Goal: Task Accomplishment & Management: Use online tool/utility

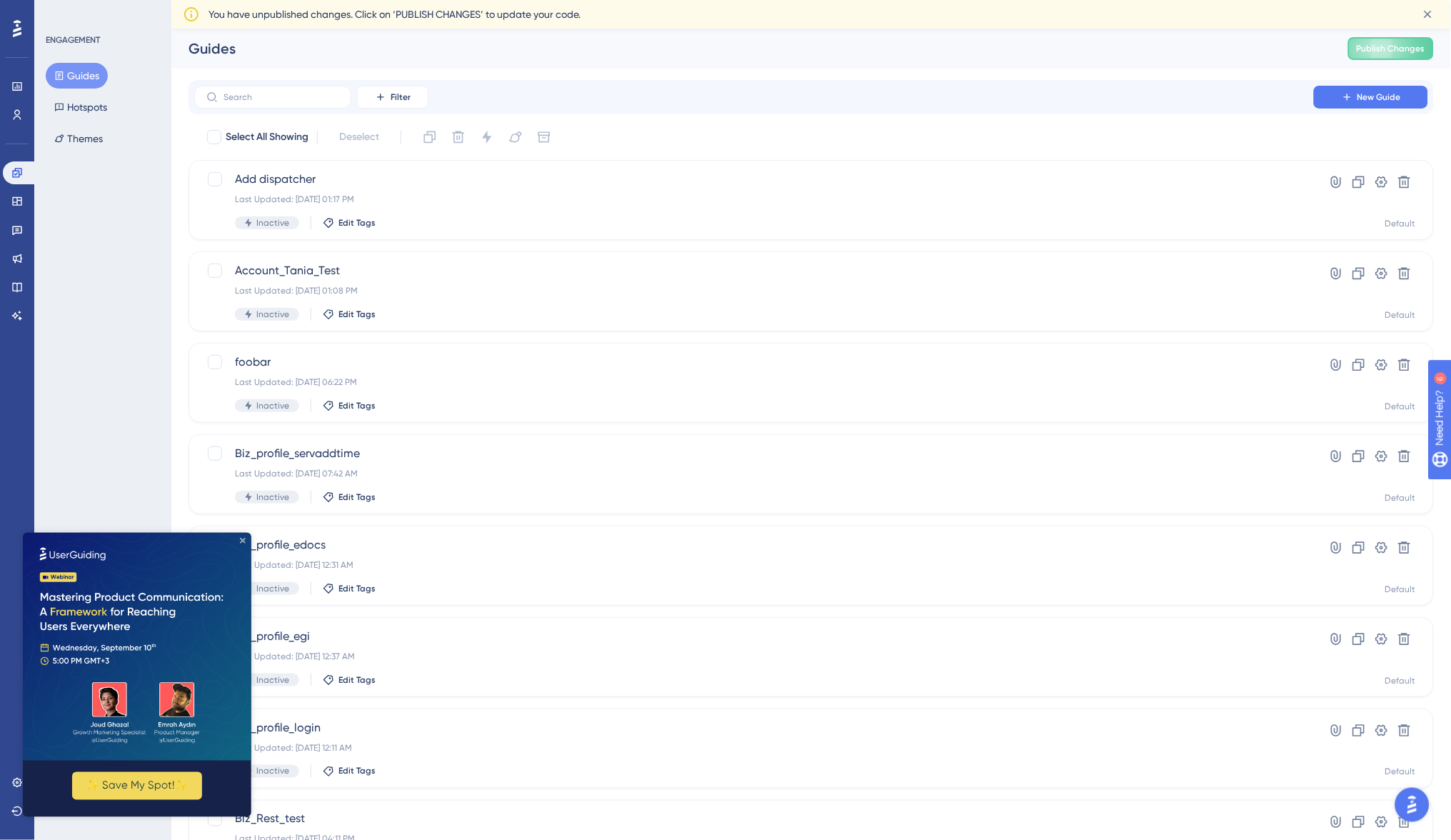
click at [242, 539] on icon "Close Preview" at bounding box center [242, 540] width 6 height 6
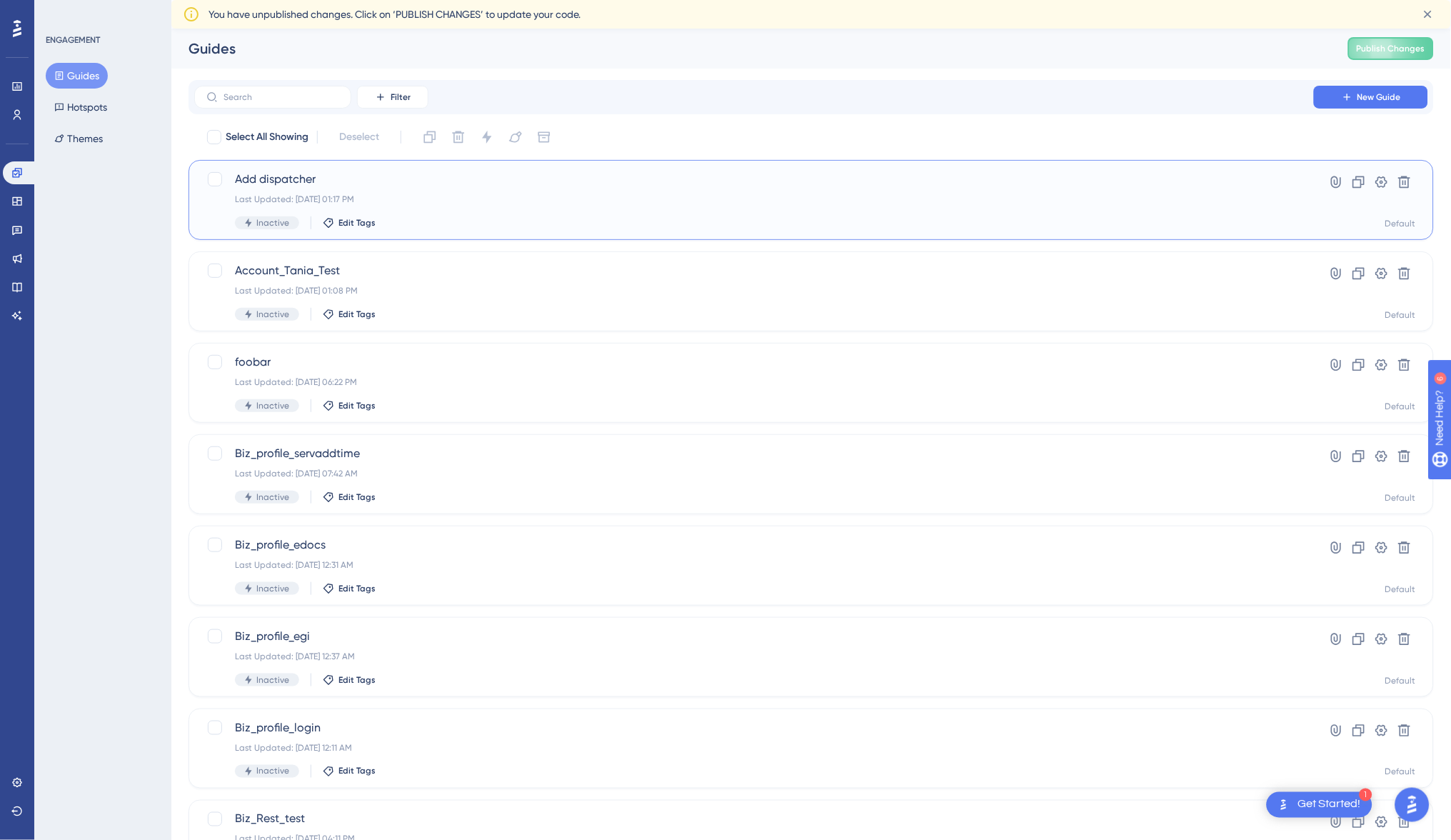
click at [287, 178] on span "Add dispatcher" at bounding box center [753, 178] width 1038 height 17
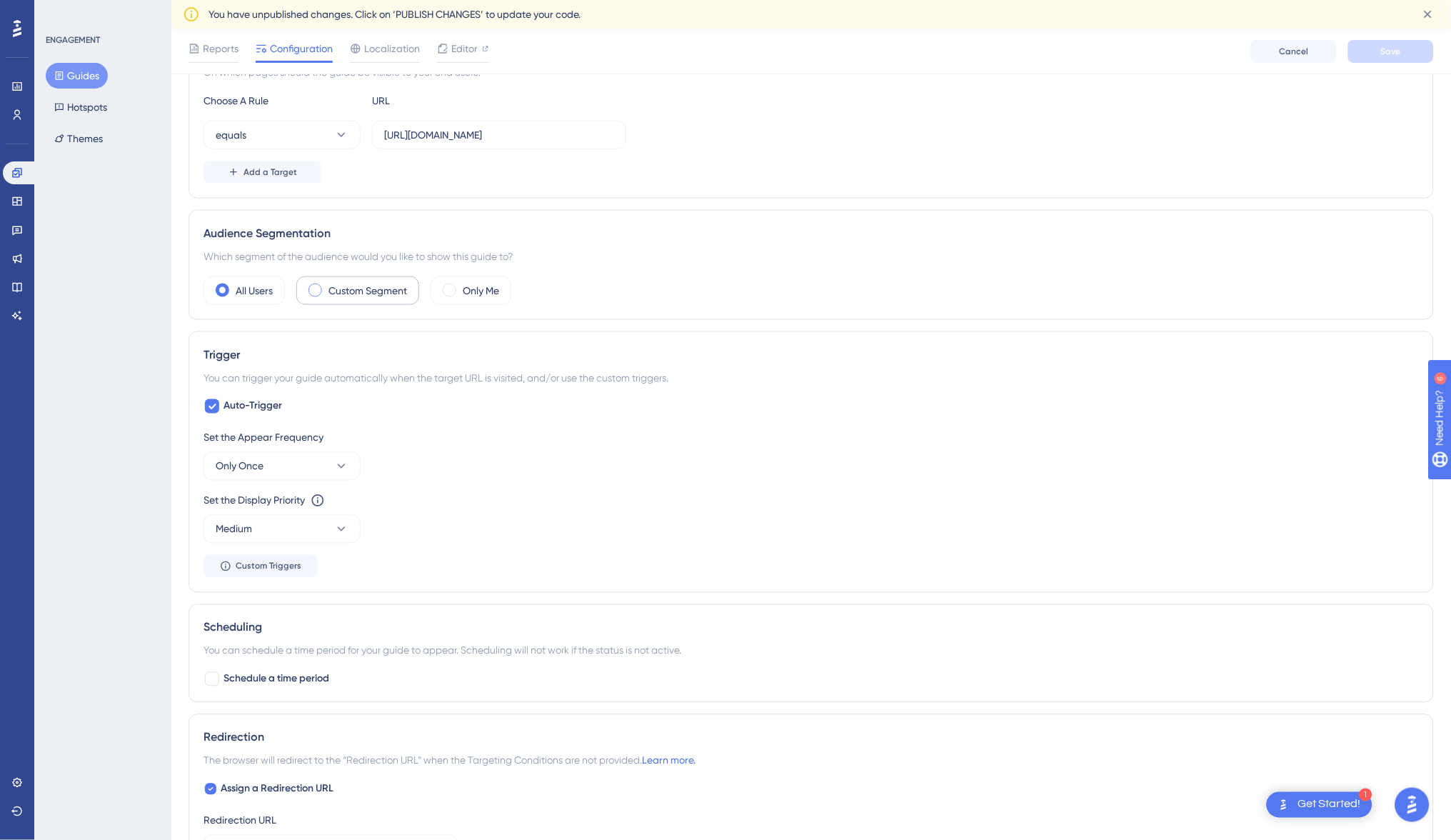
scroll to position [383, 0]
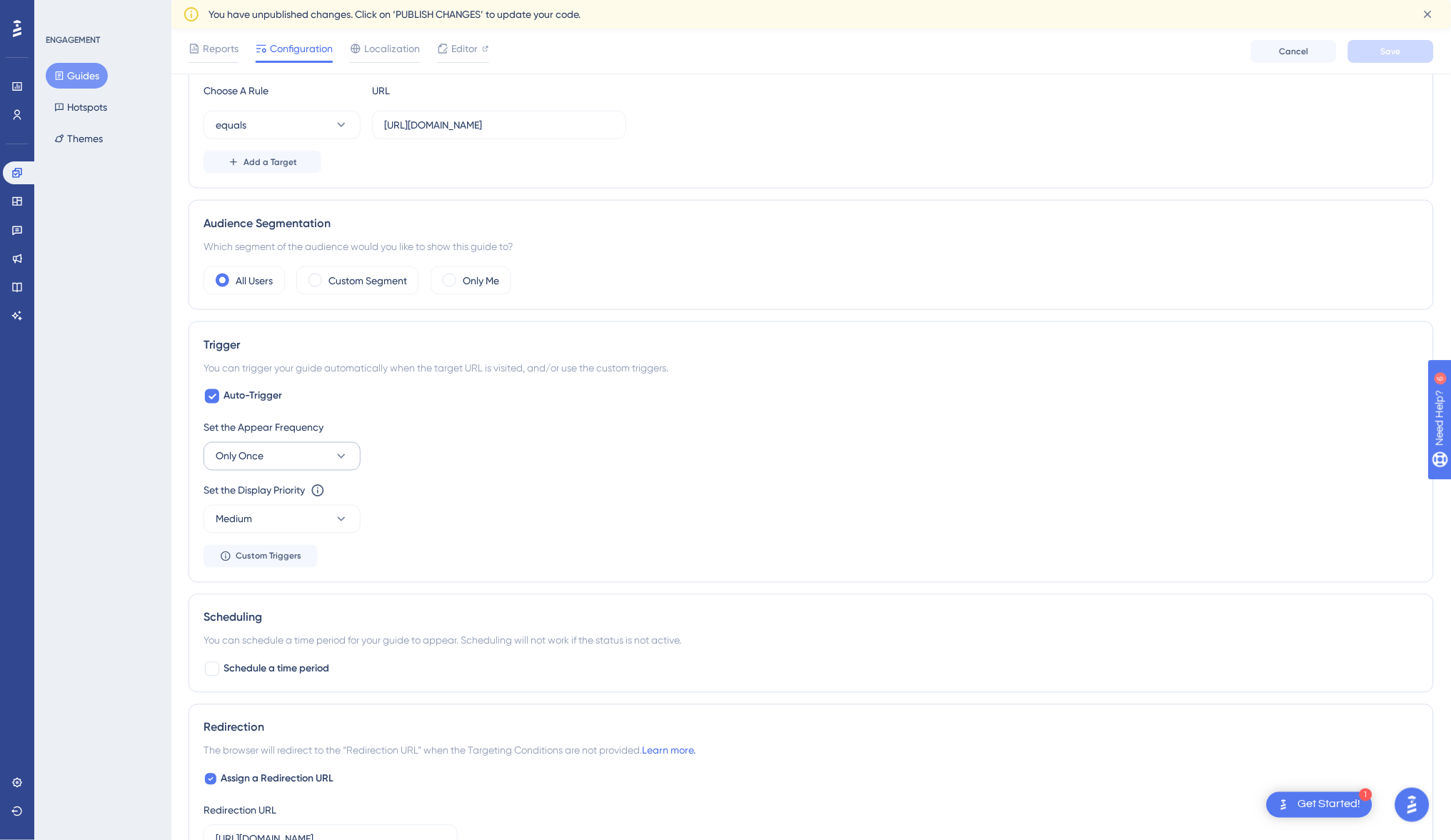
click at [330, 460] on button "Only Once" at bounding box center [282, 456] width 157 height 29
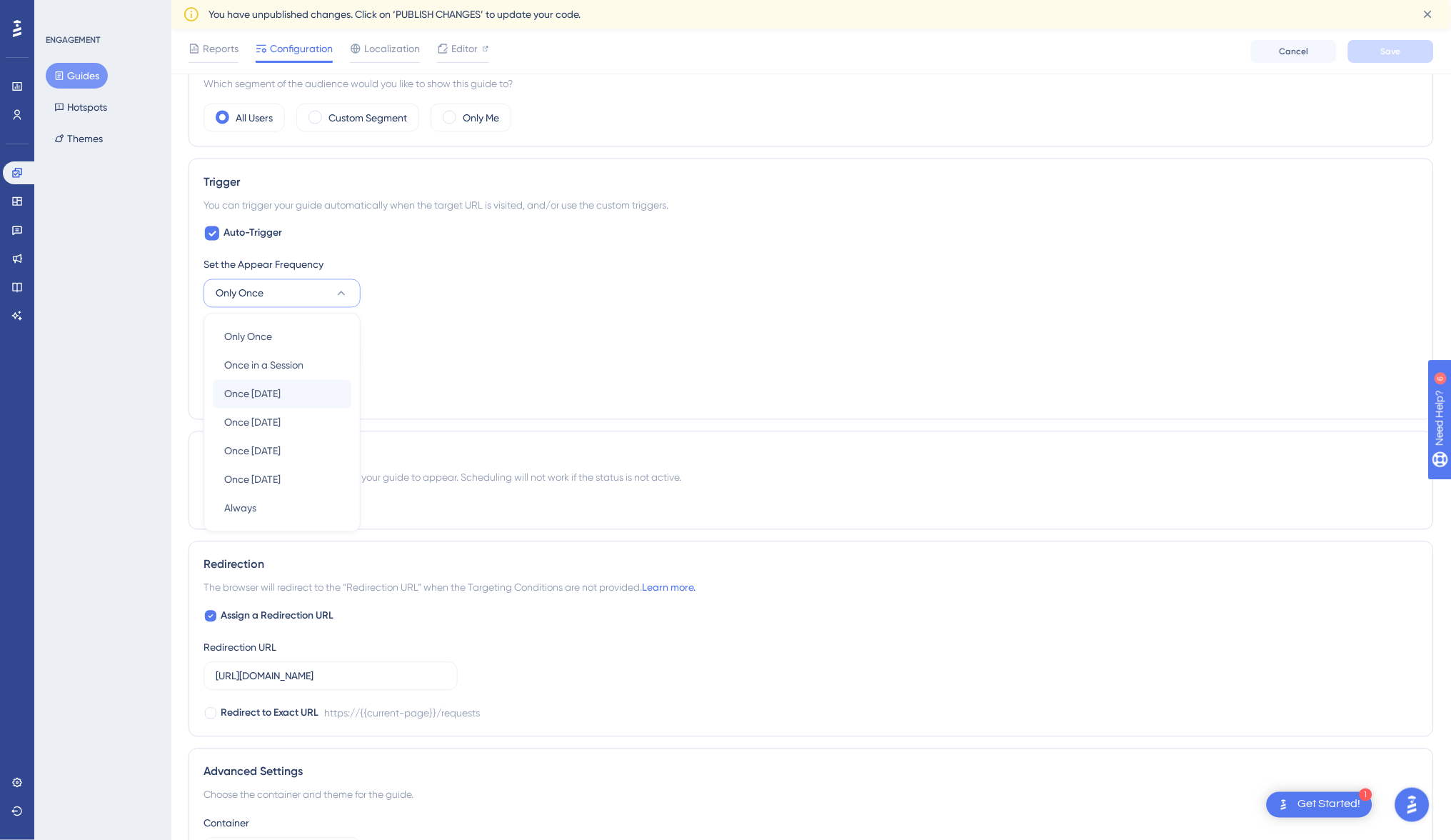
click at [289, 389] on div "Once [DATE] Once [DATE]" at bounding box center [282, 394] width 116 height 29
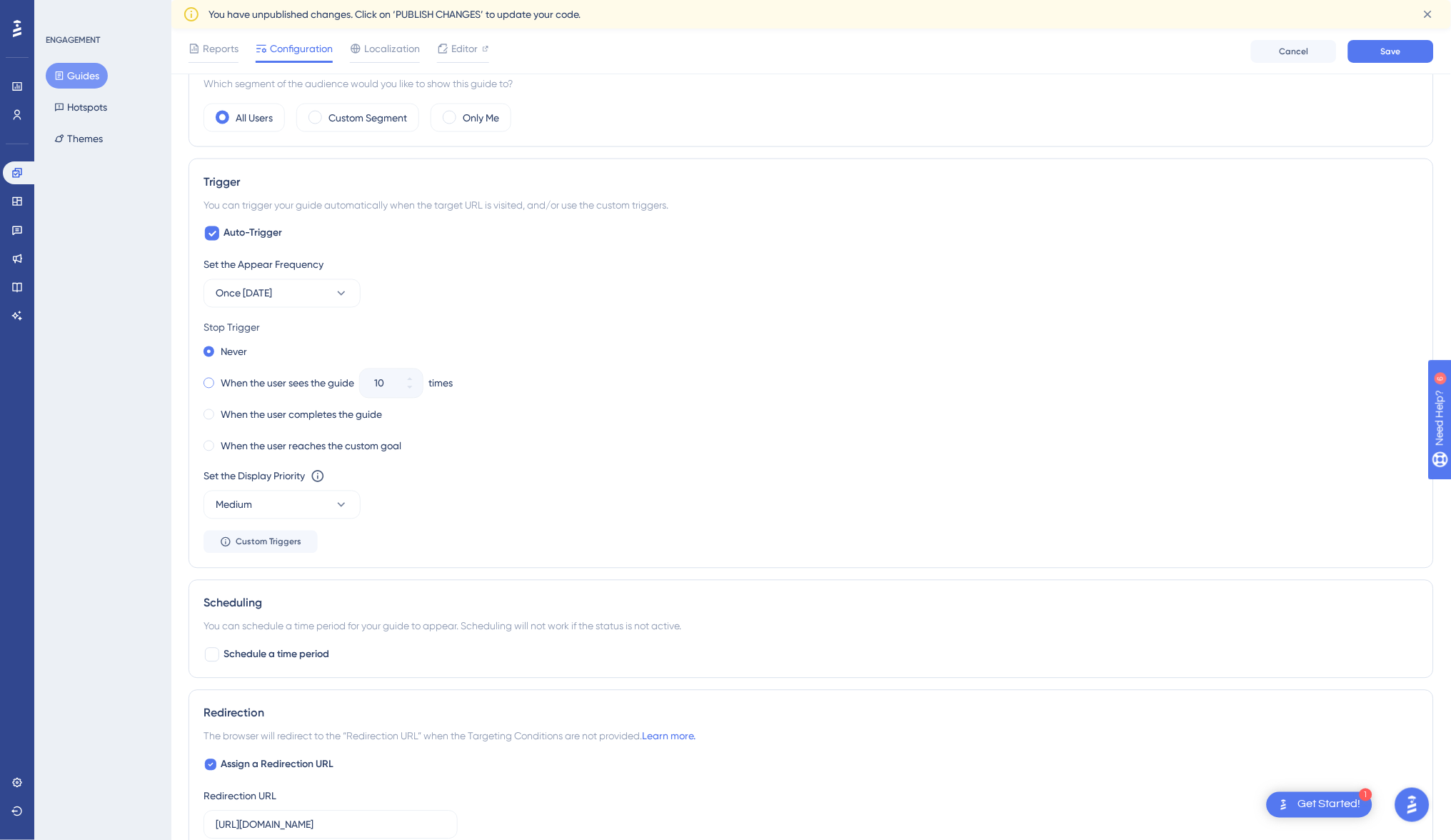
click at [252, 376] on label "When the user sees the guide" at bounding box center [287, 383] width 134 height 17
click at [387, 381] on input "10" at bounding box center [384, 383] width 20 height 17
click at [411, 378] on icon at bounding box center [409, 379] width 5 height 3
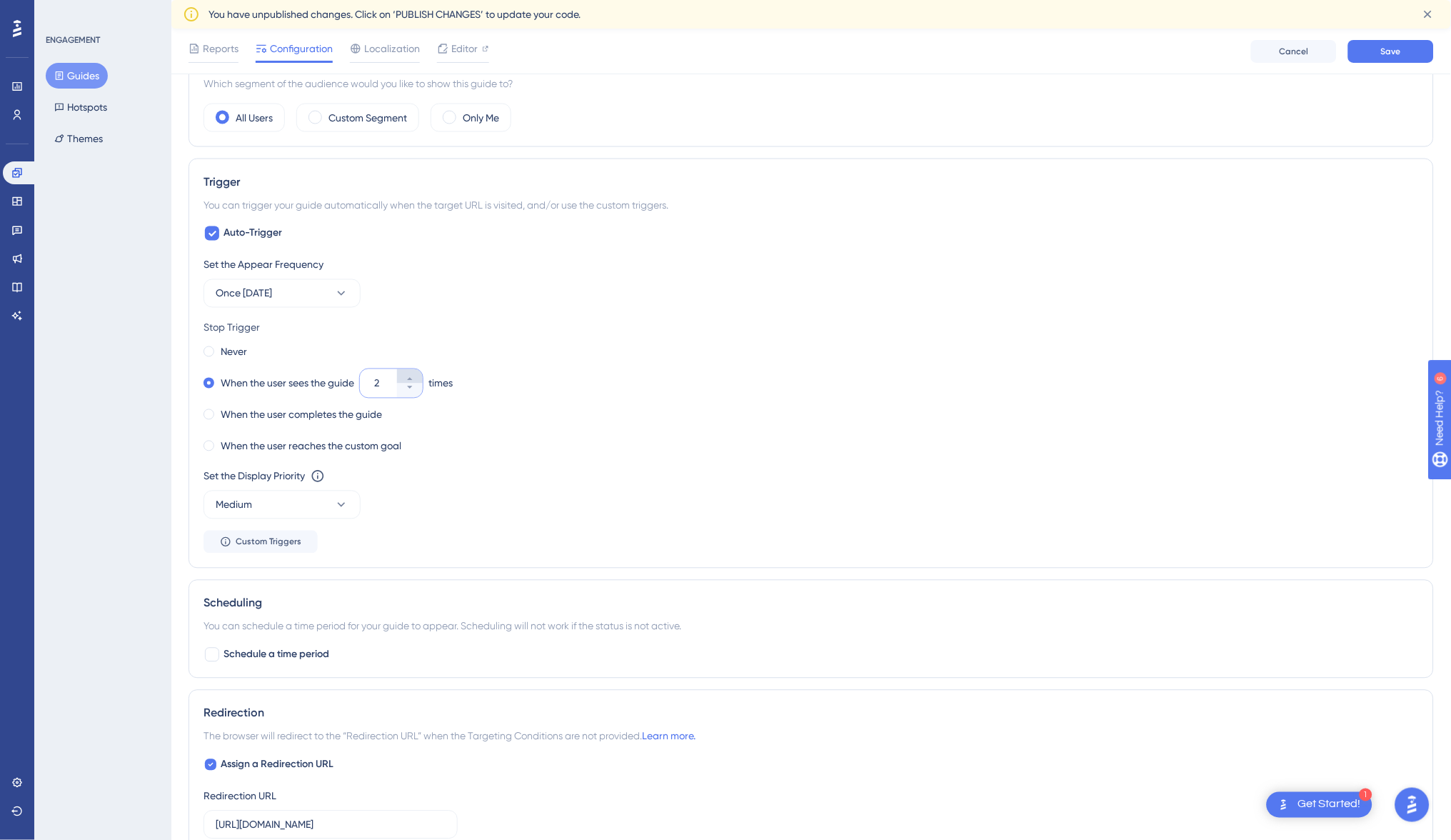
type input "3"
click at [308, 493] on button "Medium" at bounding box center [282, 505] width 157 height 29
click at [278, 594] on div "High High" at bounding box center [282, 606] width 116 height 29
click at [278, 540] on span "Custom Triggers" at bounding box center [268, 542] width 65 height 12
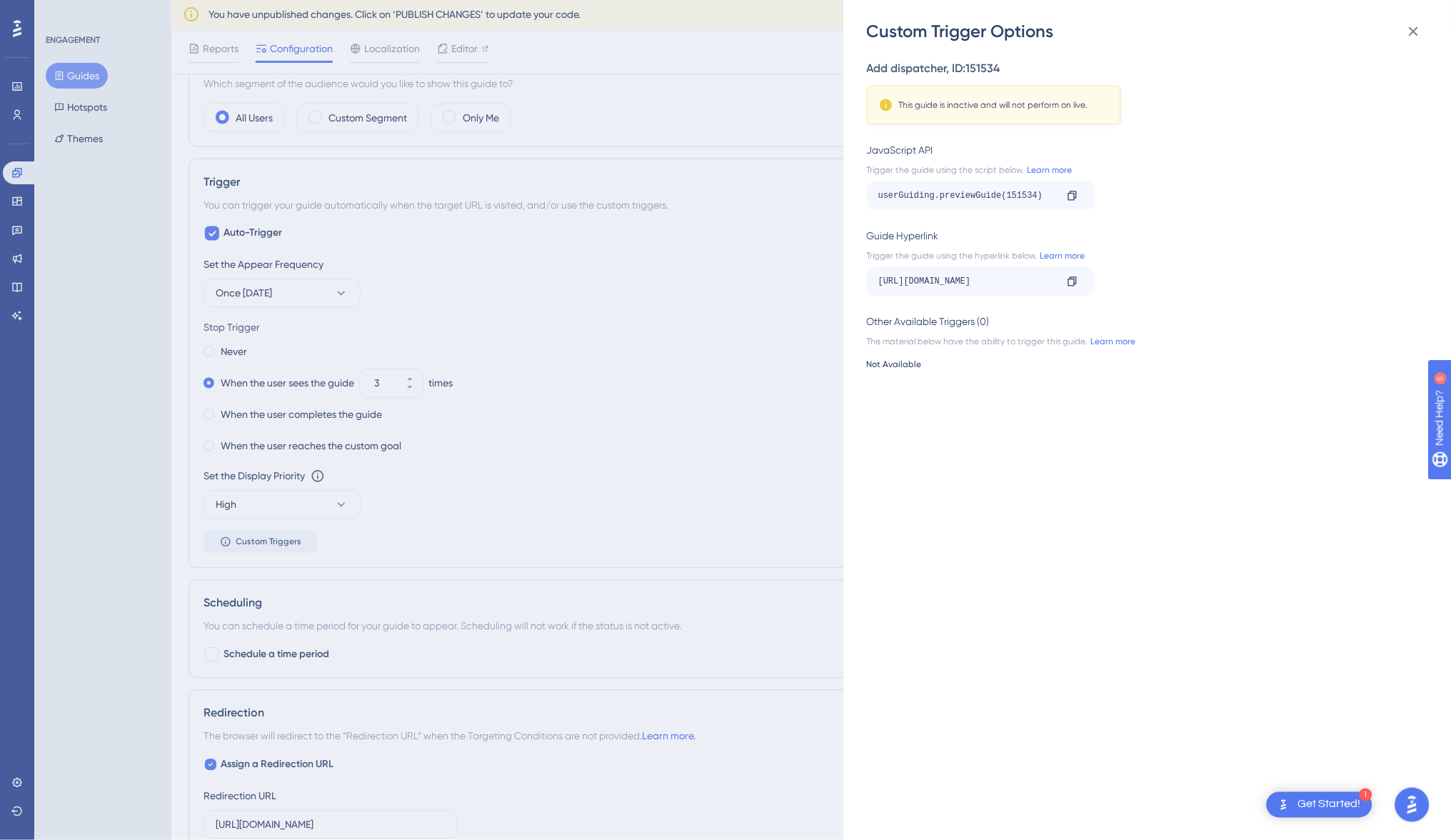
click at [411, 522] on div "Custom Trigger Options Add dispatcher , ID: 151534 This guide is inactive and w…" at bounding box center [726, 420] width 1451 height 840
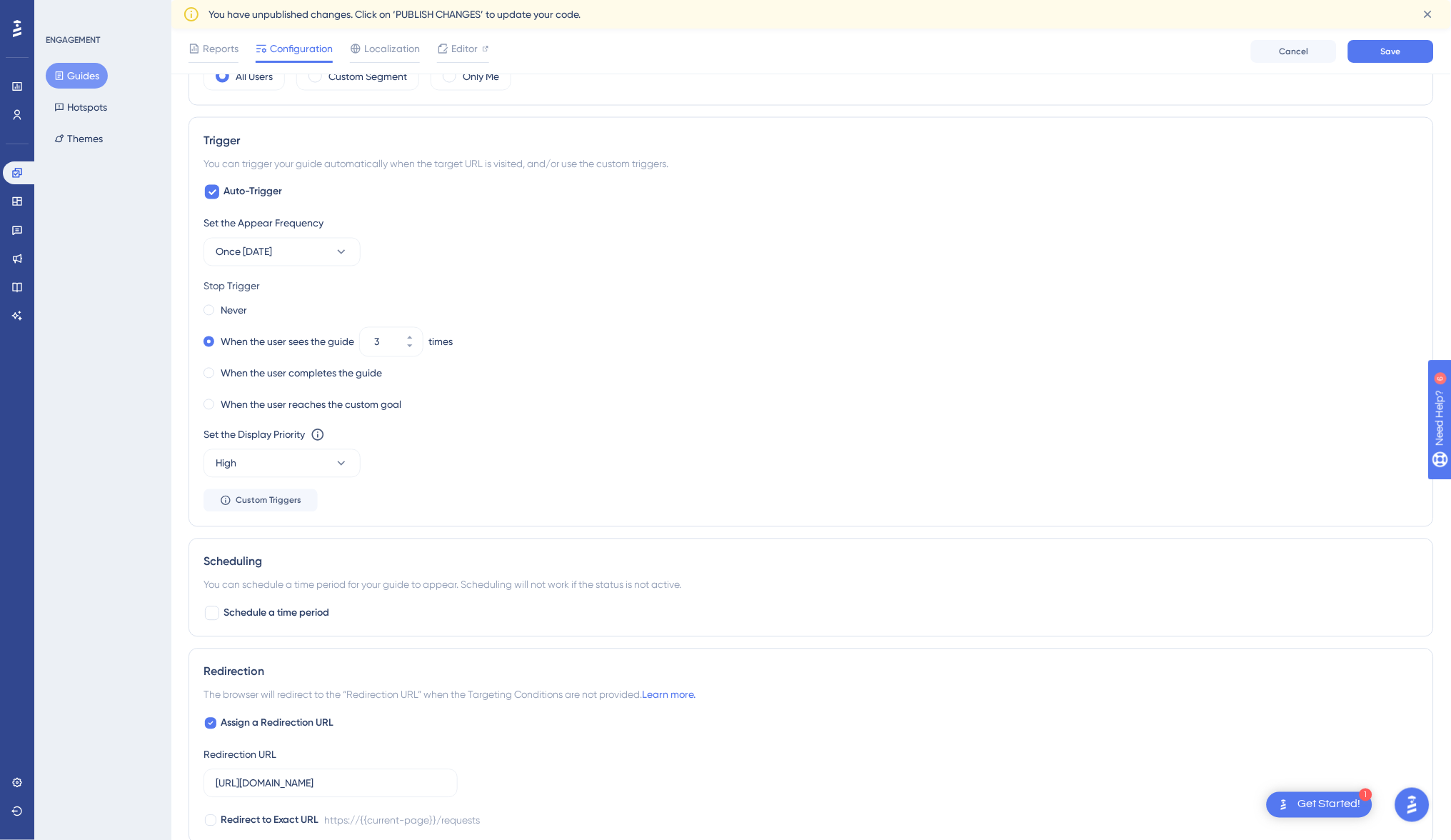
scroll to position [592, 0]
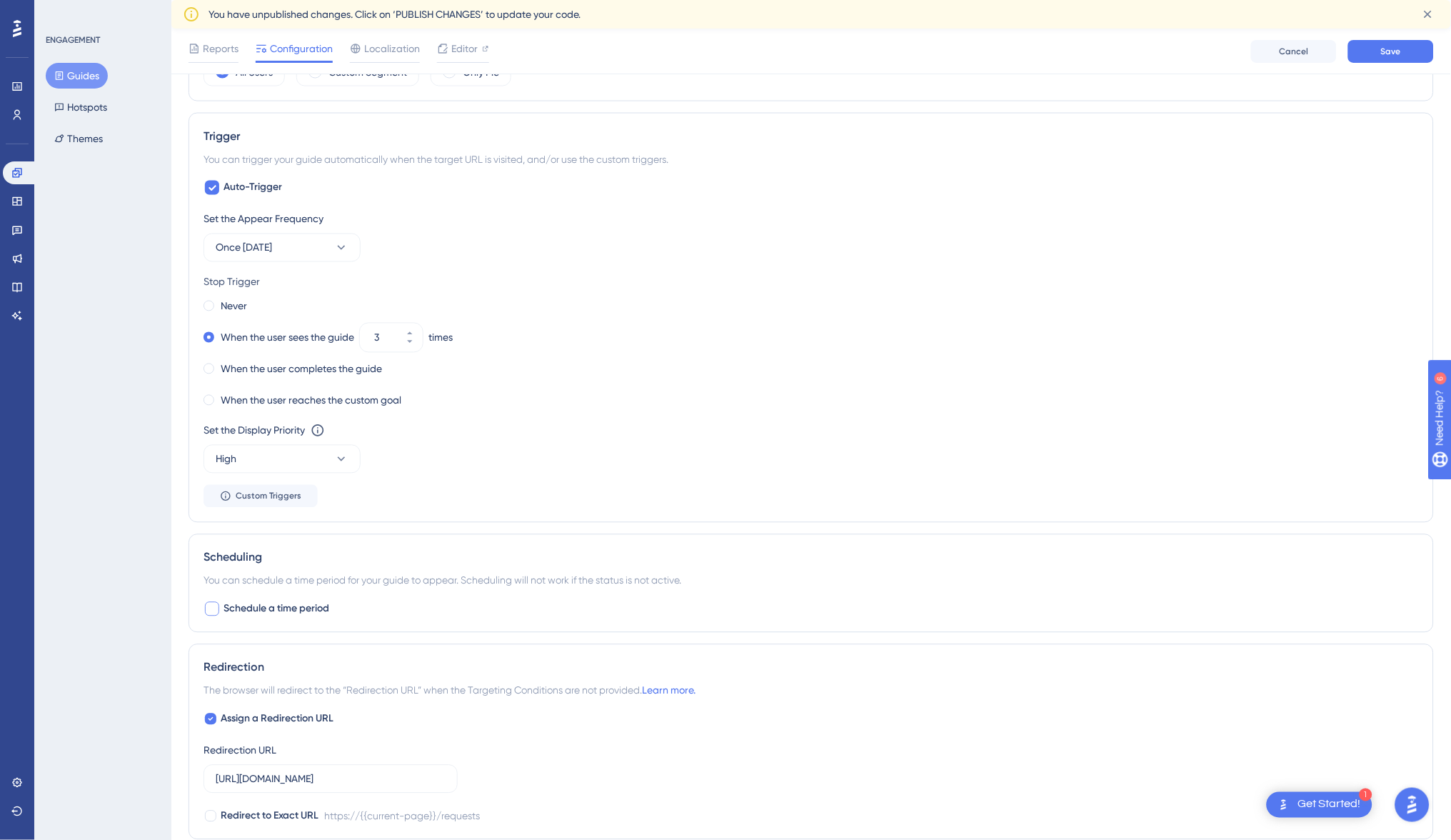
click at [277, 607] on span "Schedule a time period" at bounding box center [276, 608] width 106 height 17
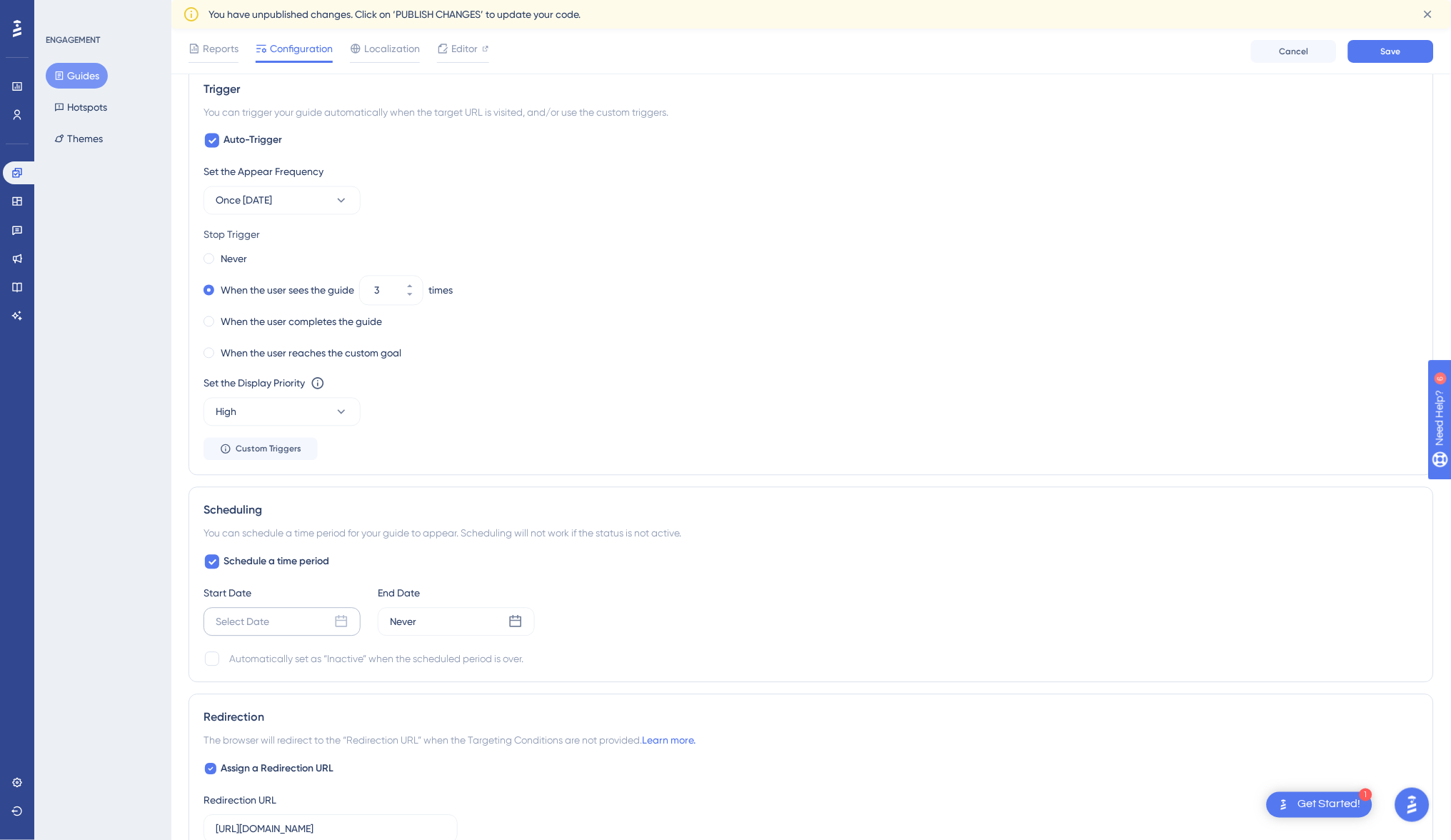
scroll to position [640, 0]
click at [281, 559] on span "Schedule a time period" at bounding box center [276, 559] width 106 height 17
checkbox input "false"
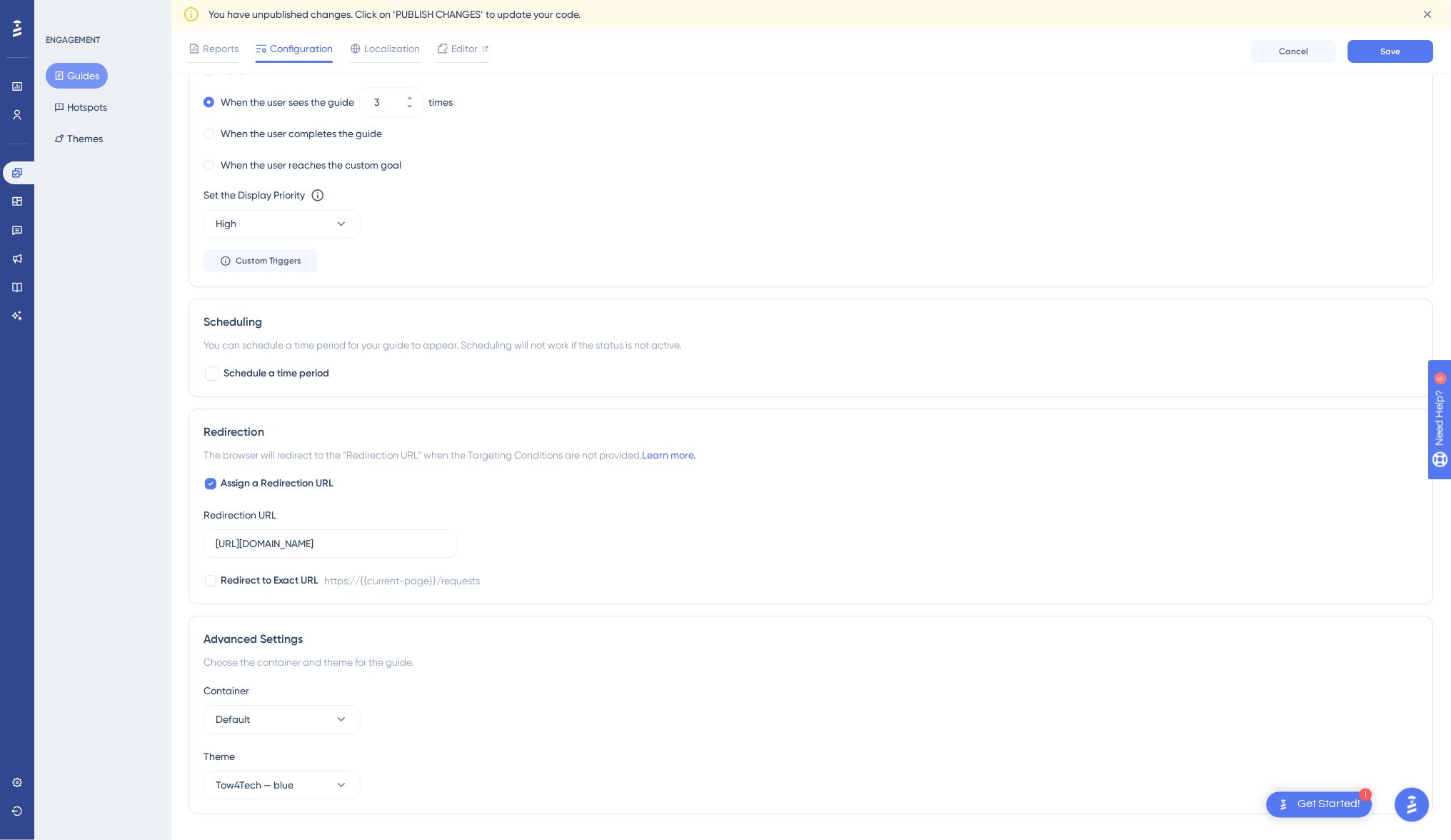
scroll to position [829, 0]
click at [338, 535] on input "[URL][DOMAIN_NAME]" at bounding box center [331, 541] width 230 height 16
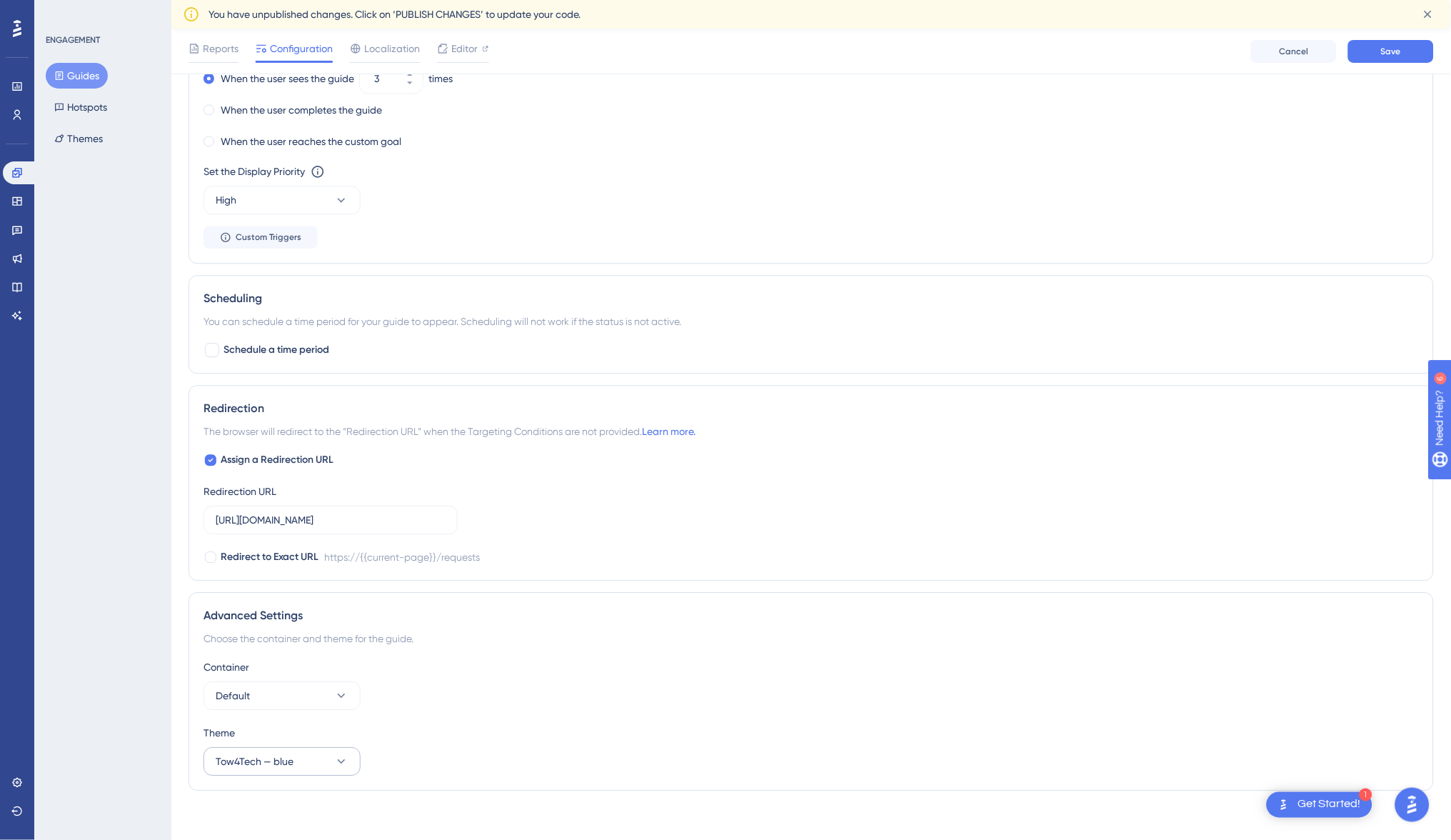
click at [316, 762] on button "Tow4Tech — blue" at bounding box center [282, 761] width 157 height 29
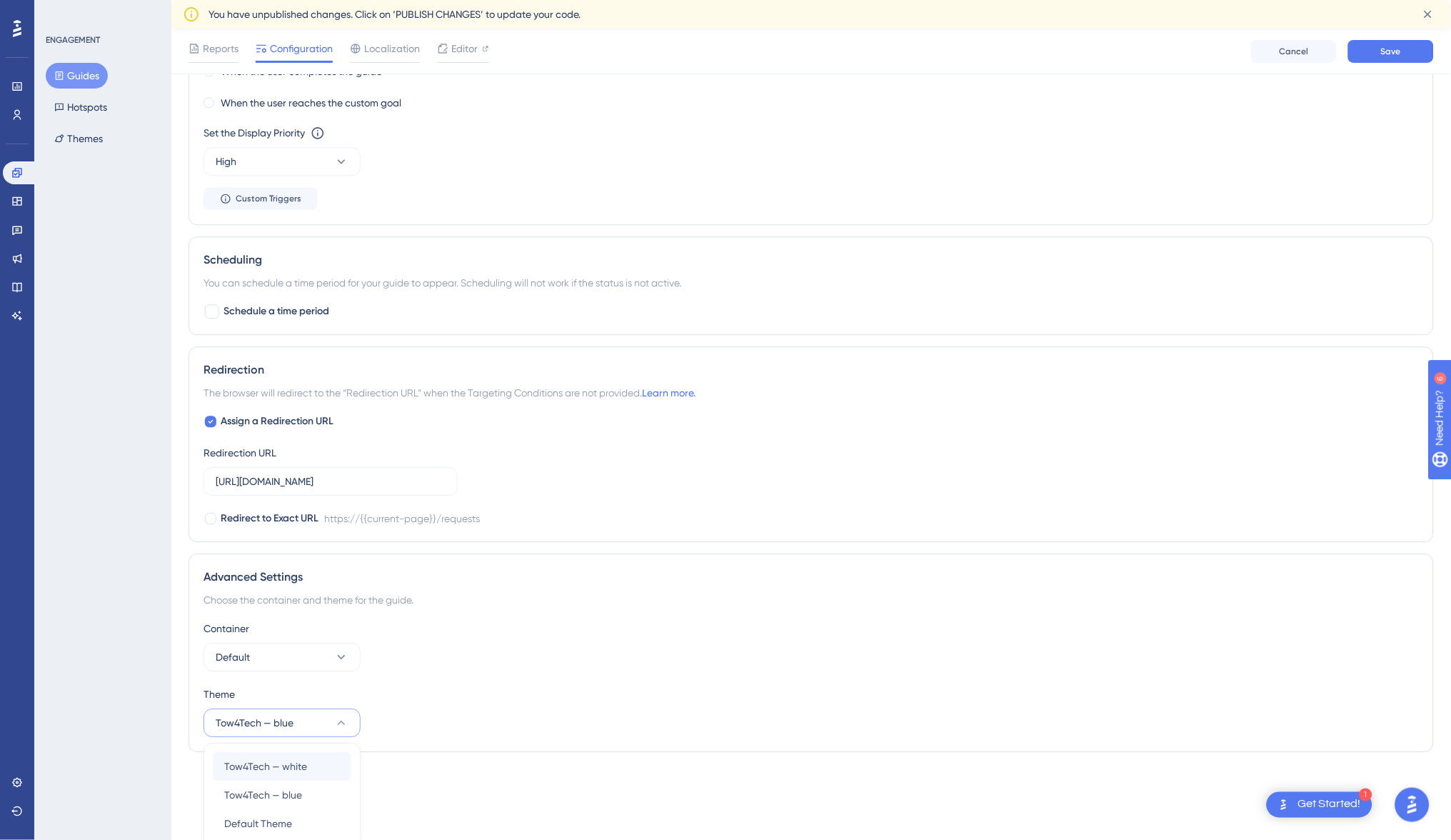
click at [320, 753] on div "Tow4Tech — white Tow4Tech — white" at bounding box center [282, 766] width 116 height 29
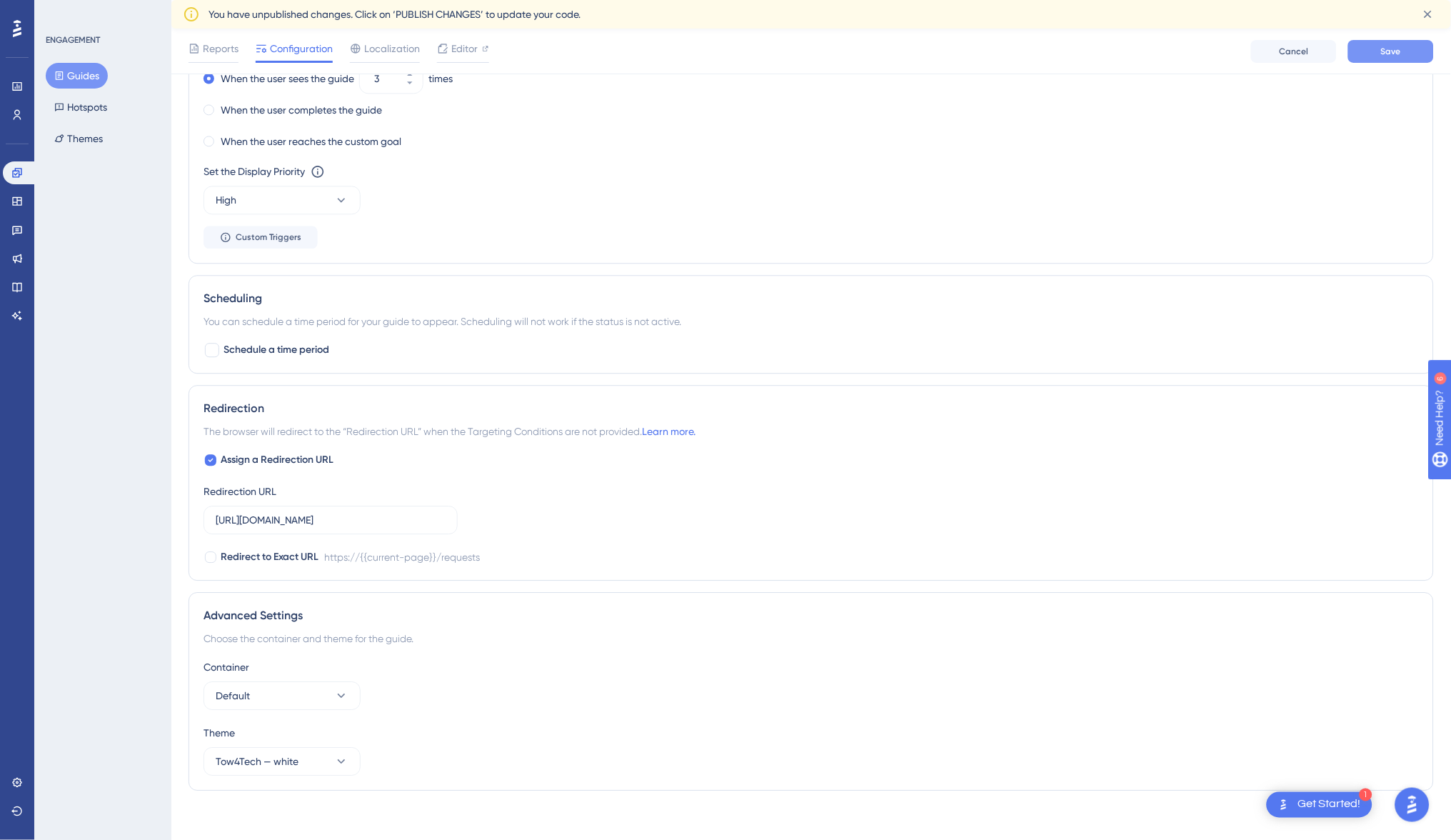
click at [1387, 49] on span "Save" at bounding box center [1392, 51] width 20 height 12
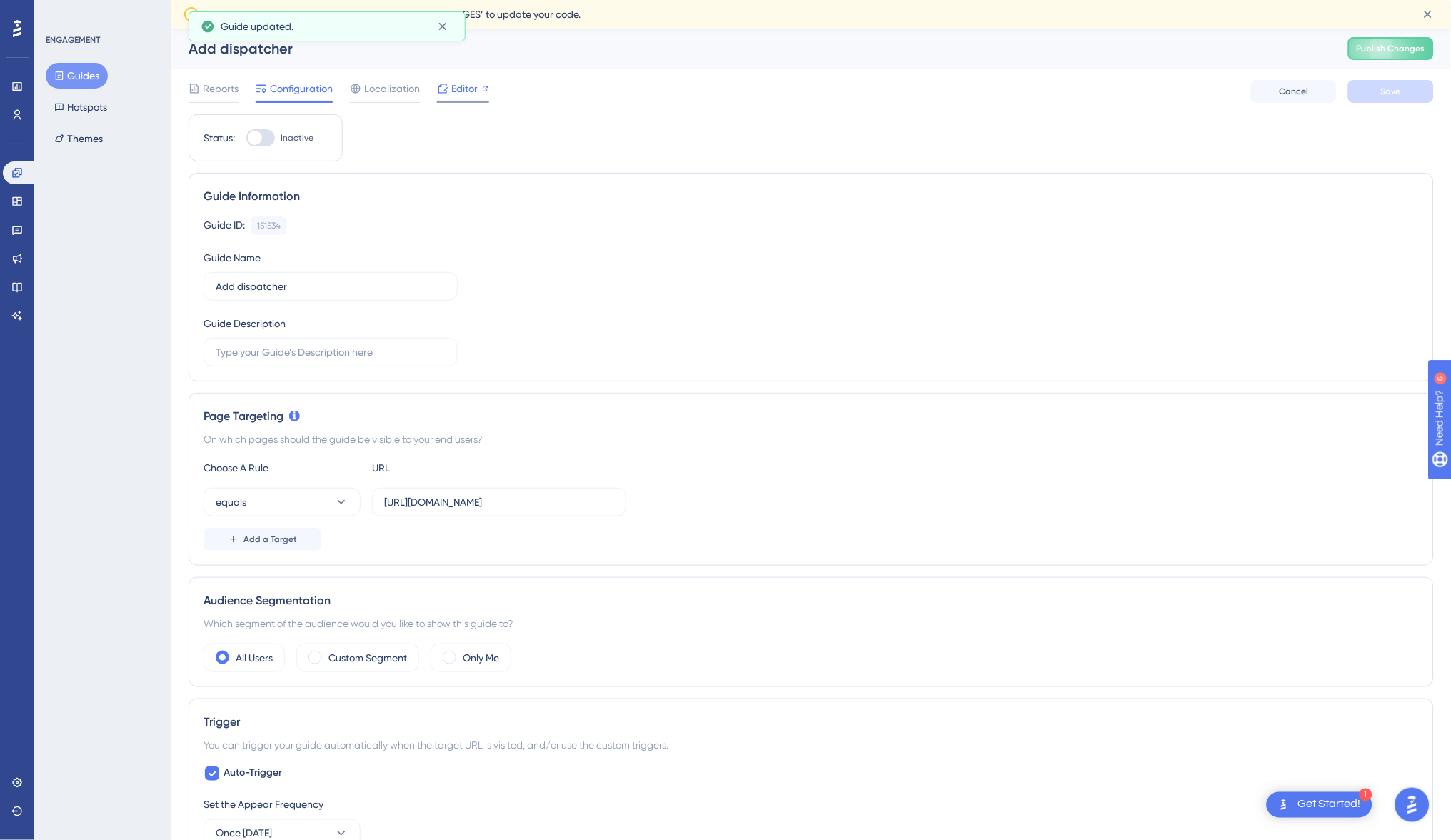
scroll to position [0, 0]
click at [470, 94] on span "Editor" at bounding box center [464, 88] width 27 height 17
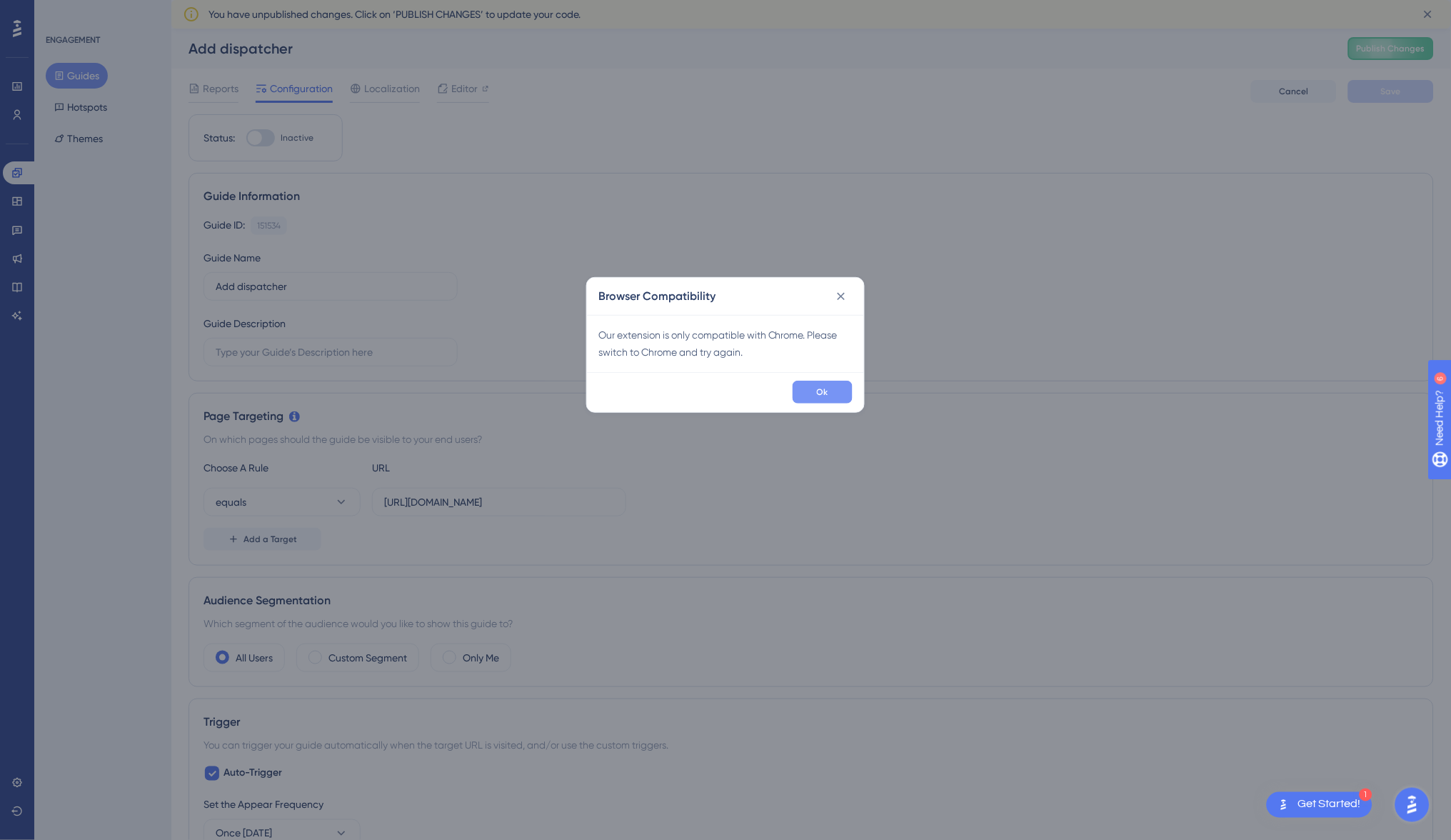
click at [804, 384] on button "Ok" at bounding box center [822, 392] width 60 height 23
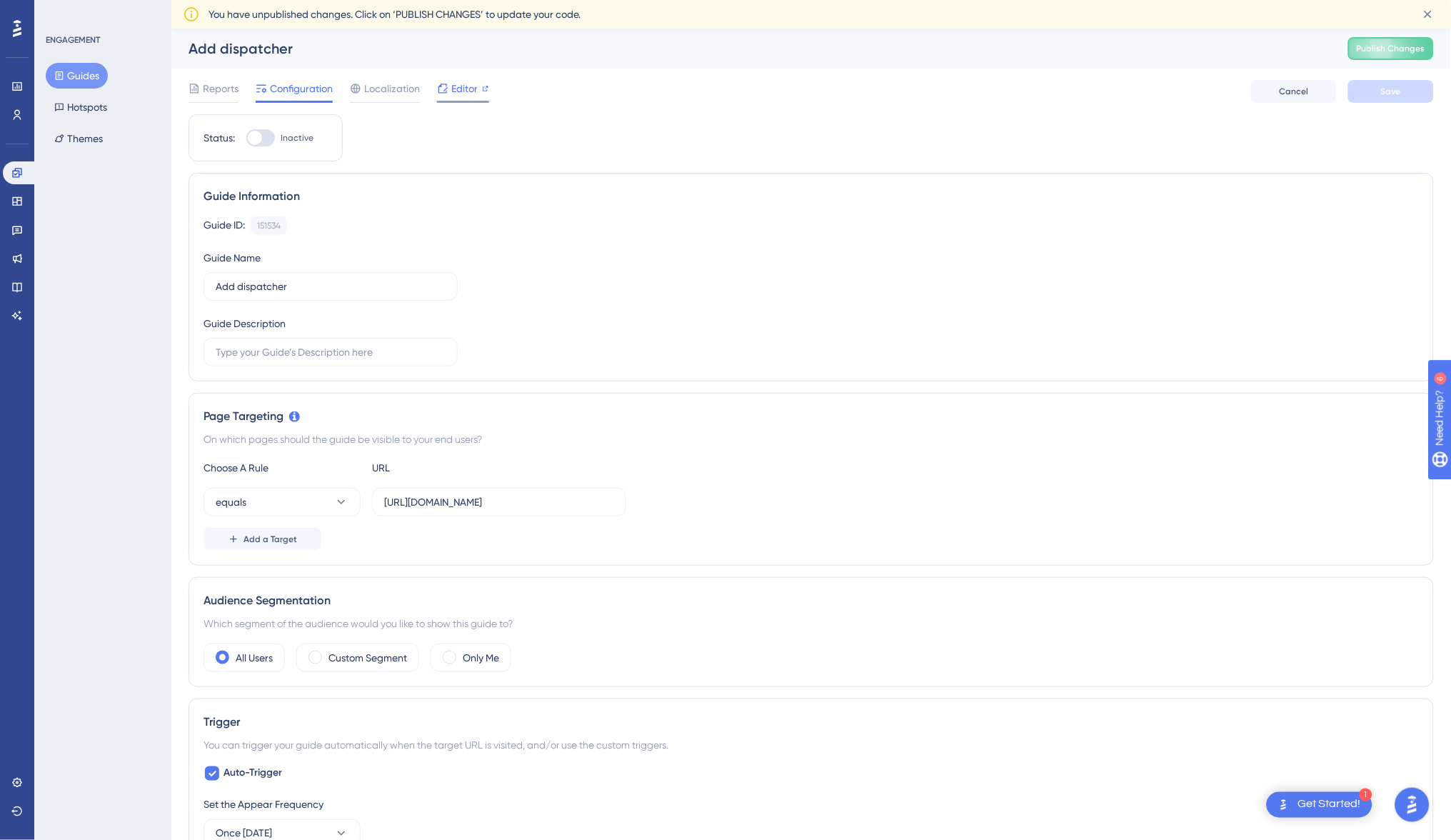
click at [471, 102] on div at bounding box center [463, 102] width 52 height 2
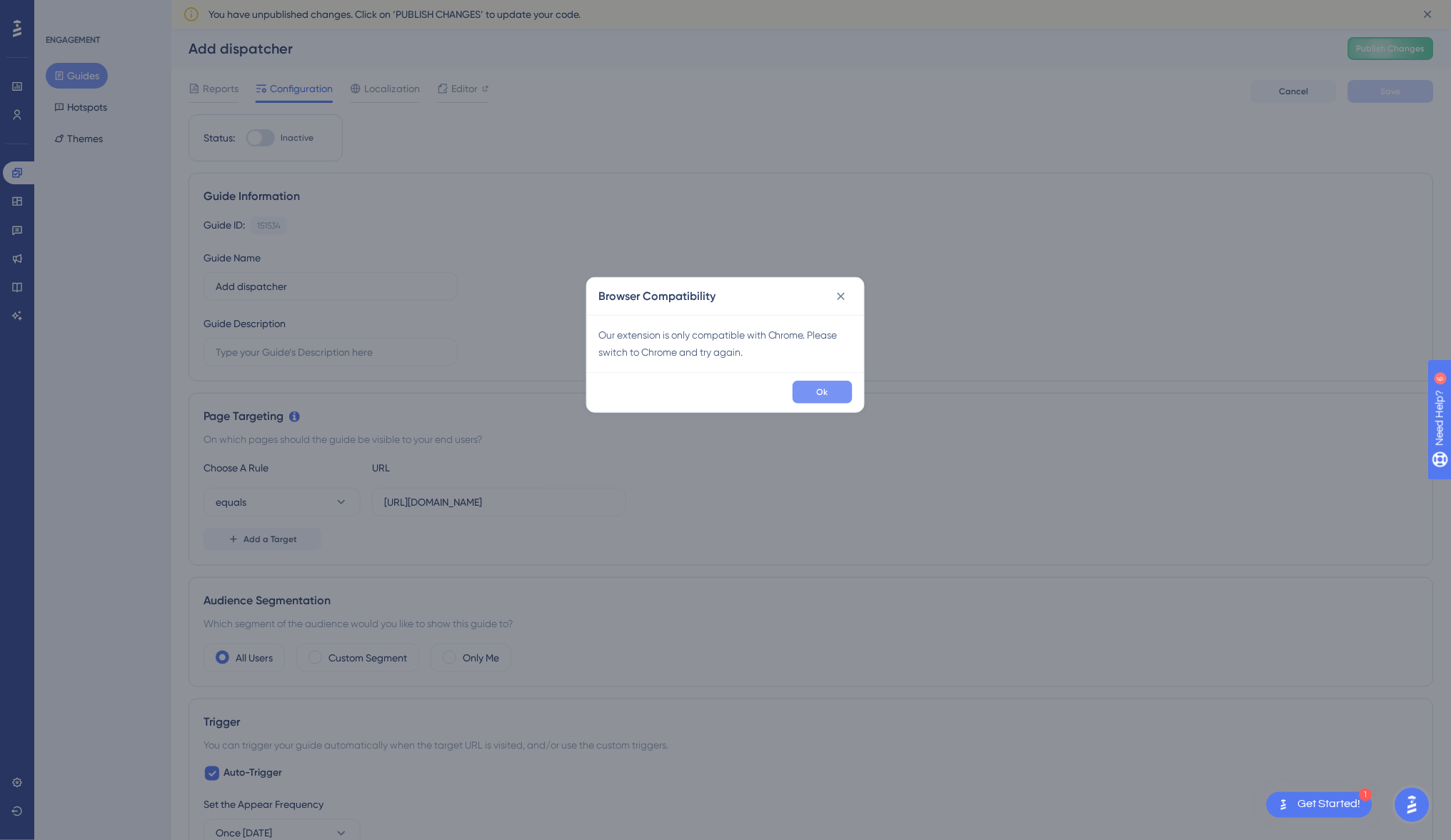
click at [805, 396] on button "Ok" at bounding box center [822, 392] width 60 height 23
